Goal: Find specific page/section: Find specific page/section

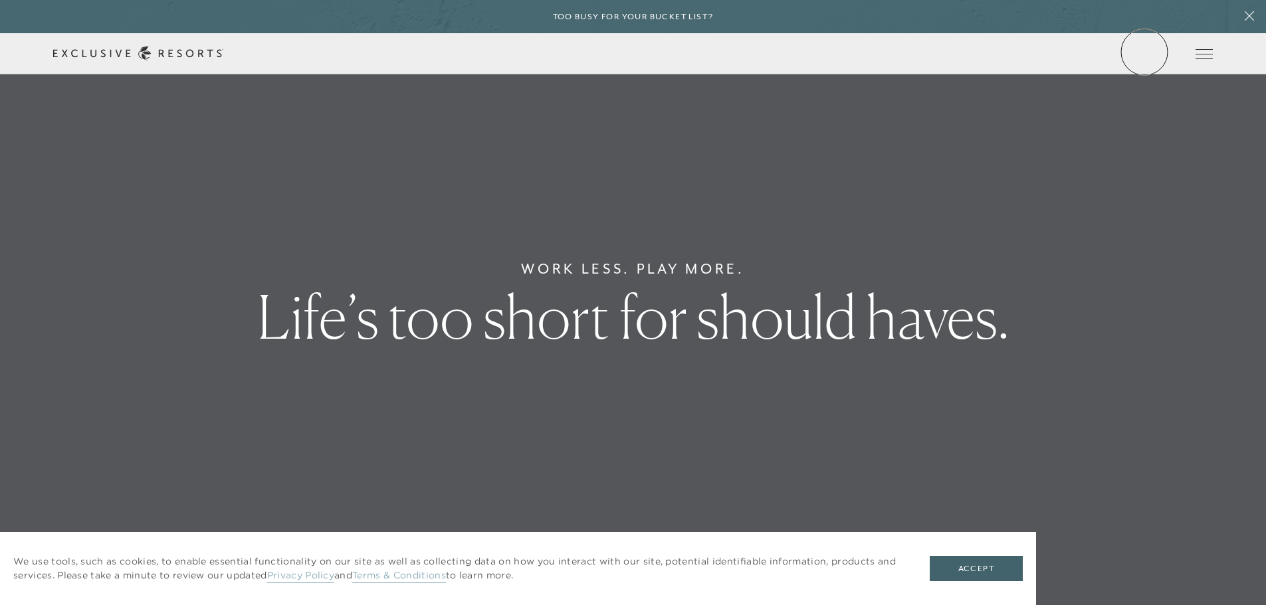
click at [0, 0] on link "Member Login" at bounding box center [0, 0] width 0 height 0
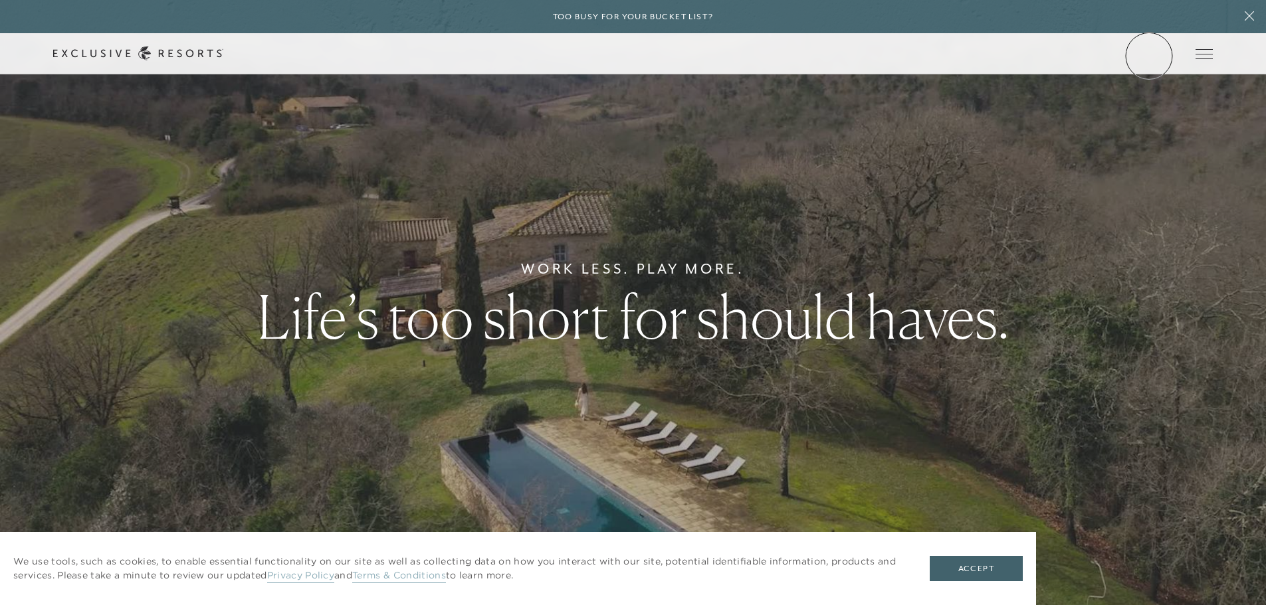
click at [0, 0] on link "Member Login" at bounding box center [0, 0] width 0 height 0
click at [0, 0] on link "Residence Collection" at bounding box center [0, 0] width 0 height 0
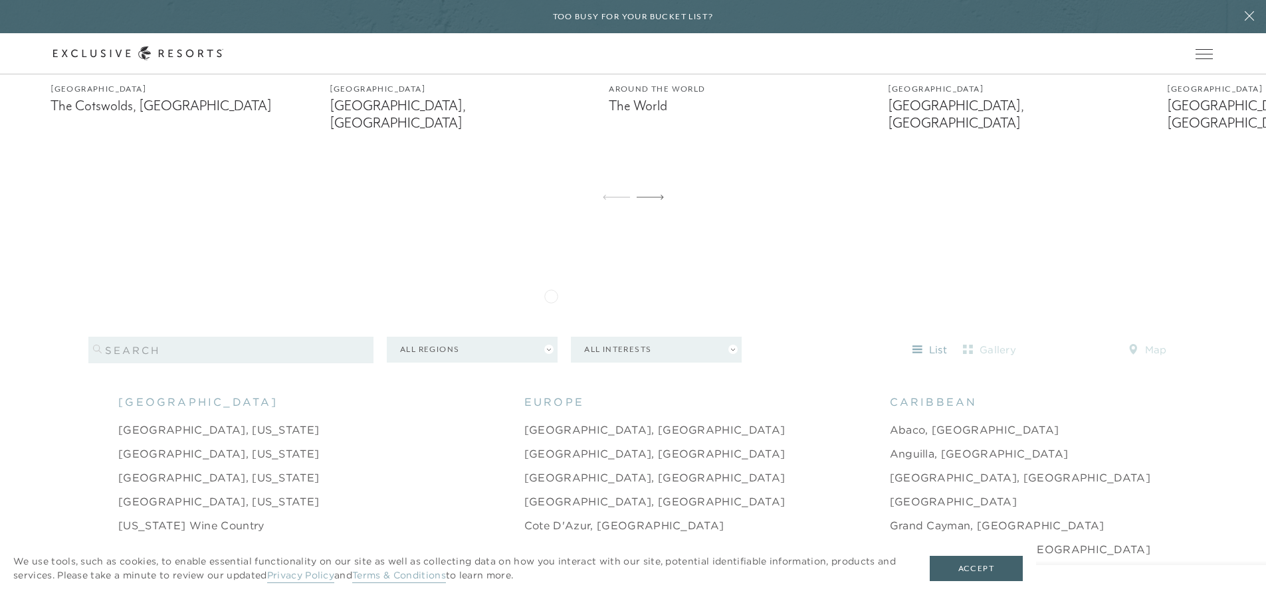
scroll to position [1173, 0]
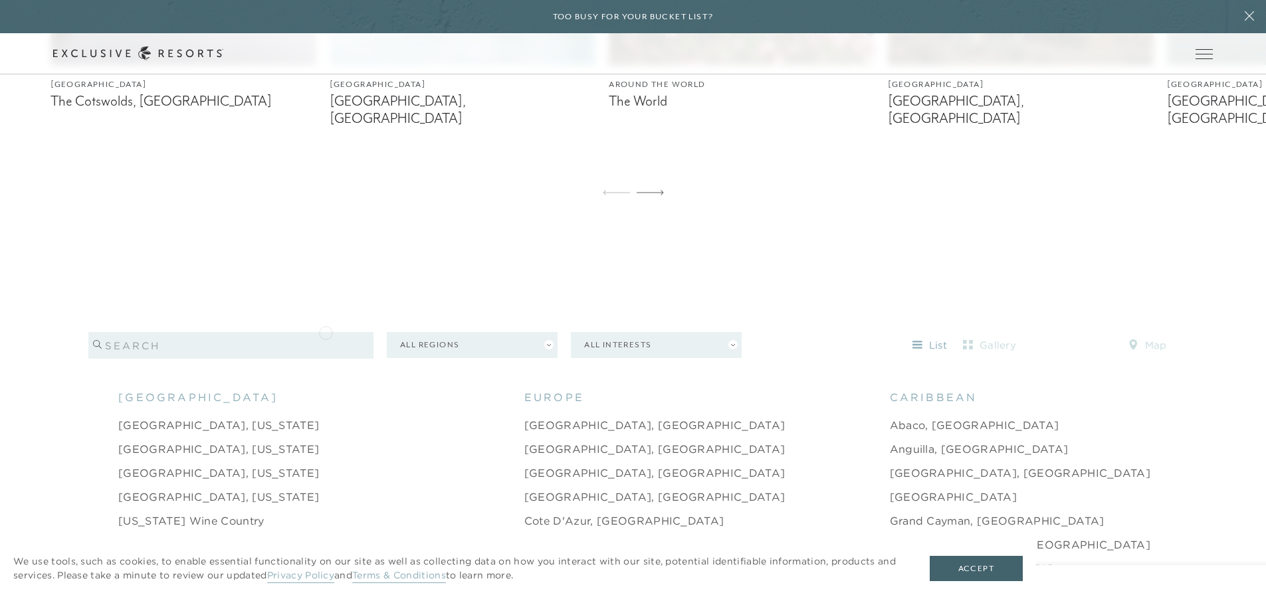
click at [326, 332] on input "search" at bounding box center [230, 345] width 285 height 27
click at [326, 332] on input "va" at bounding box center [230, 345] width 285 height 27
type input "vail"
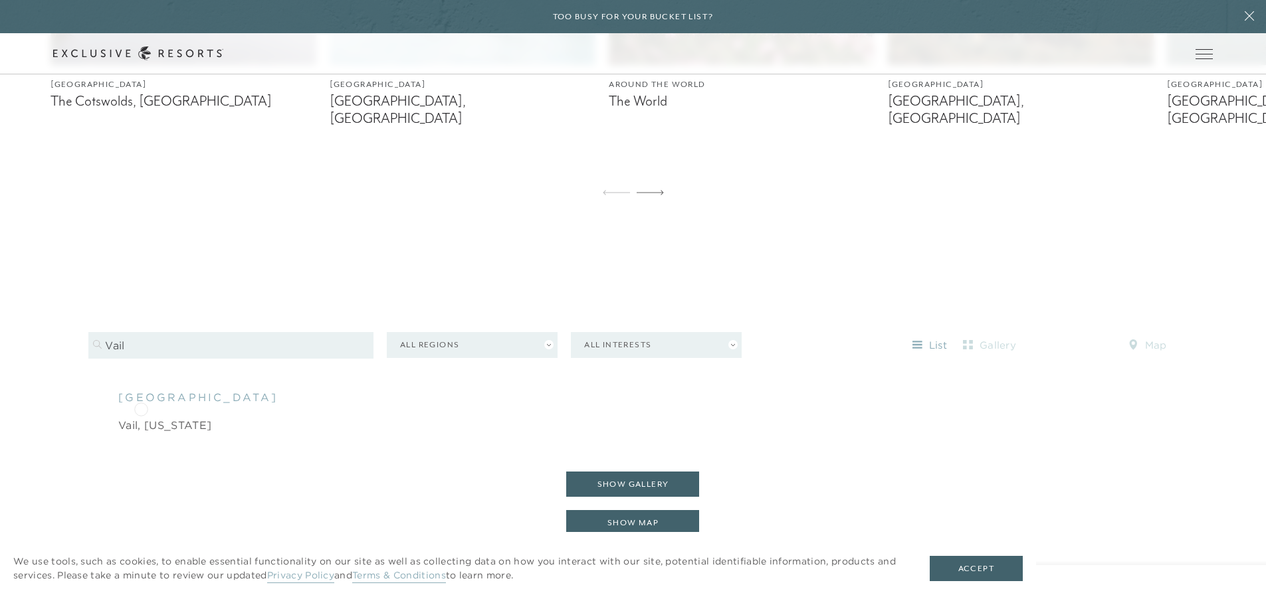
click at [141, 417] on link "Vail, [US_STATE]" at bounding box center [164, 425] width 93 height 16
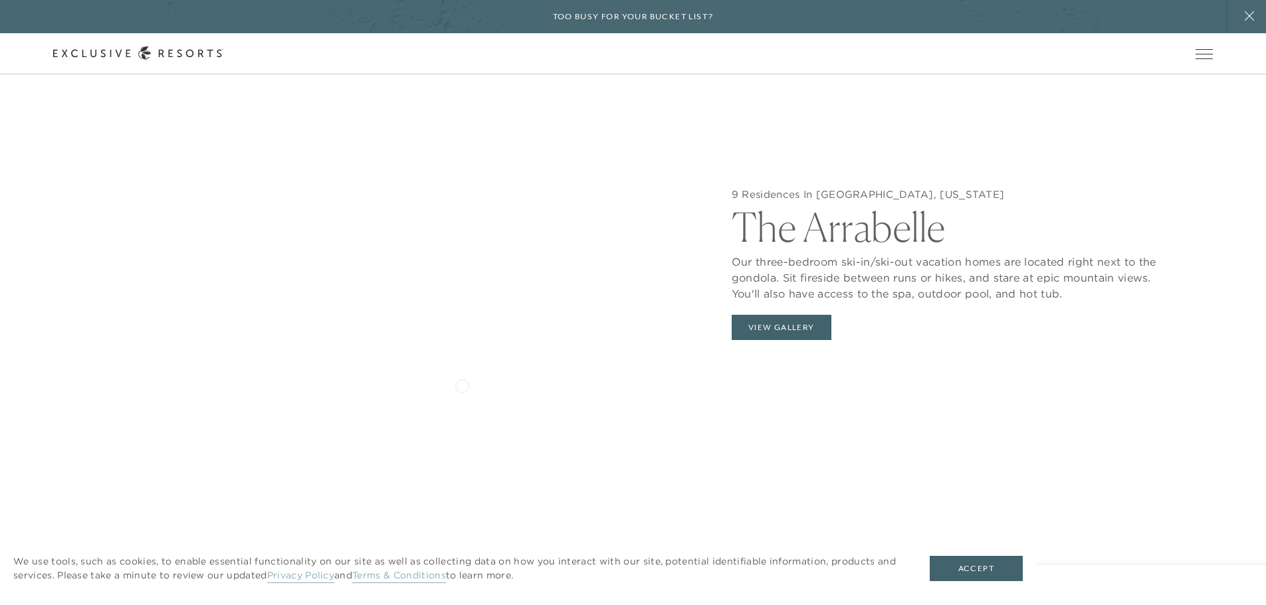
scroll to position [1485, 0]
